Goal: Information Seeking & Learning: Learn about a topic

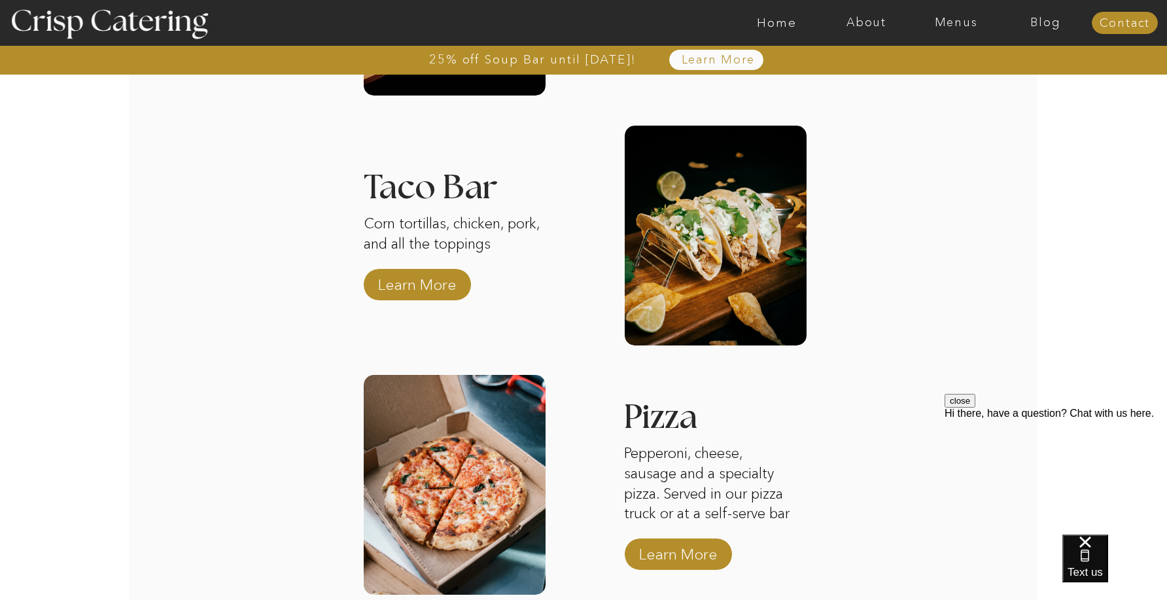
scroll to position [2034, 0]
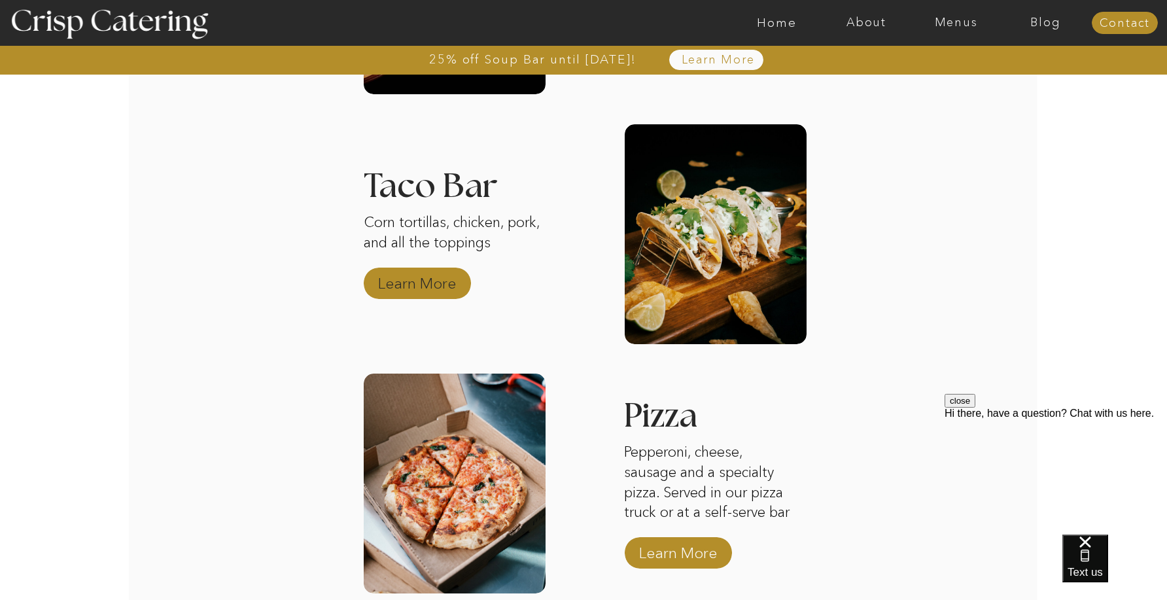
click at [442, 285] on p "Learn More" at bounding box center [417, 280] width 87 height 38
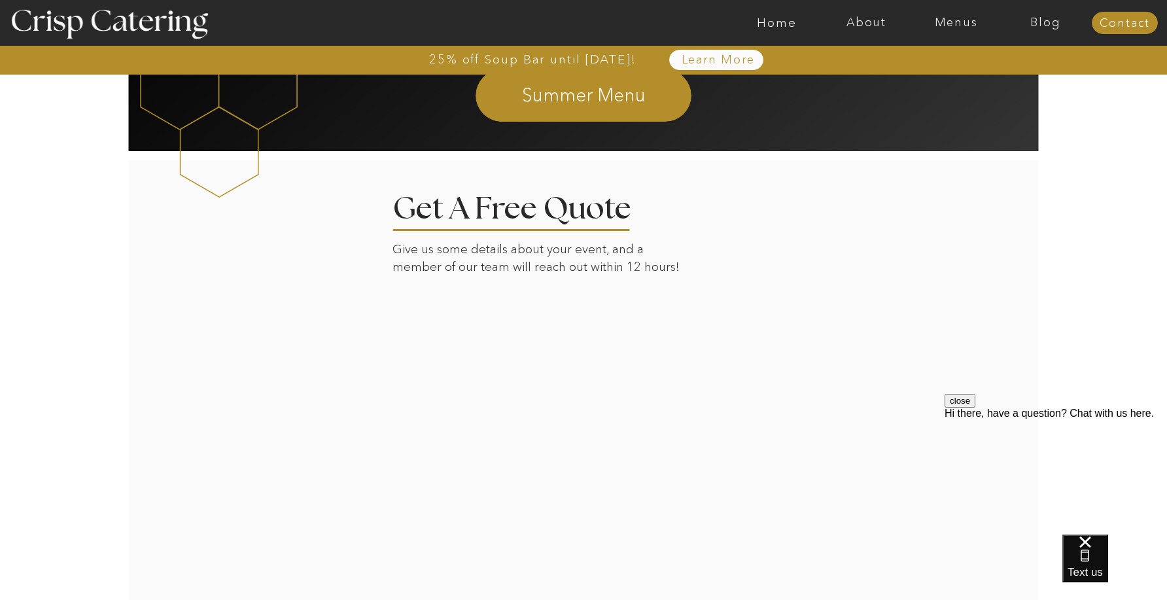
scroll to position [1354, 0]
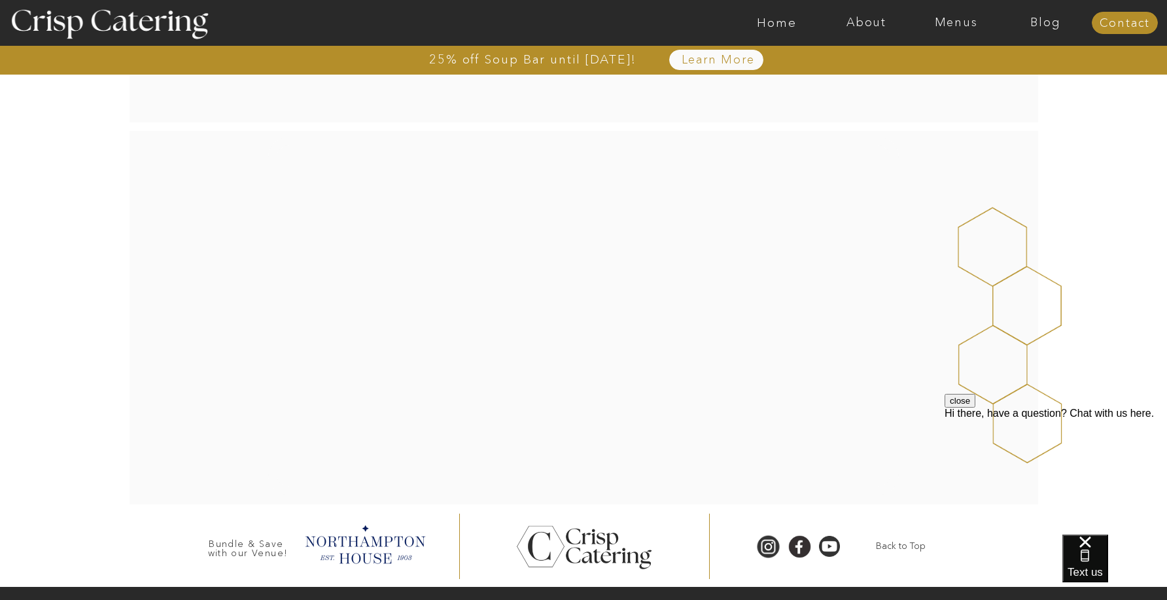
scroll to position [228, 0]
